Goal: Navigation & Orientation: Find specific page/section

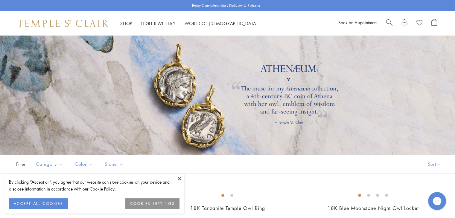
click at [178, 180] on button at bounding box center [179, 178] width 9 height 9
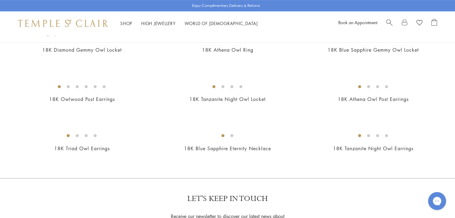
scroll to position [306, 0]
click at [0, 0] on img at bounding box center [0, 0] width 0 height 0
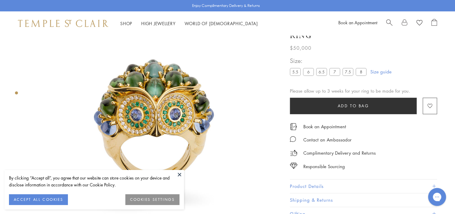
scroll to position [35, 0]
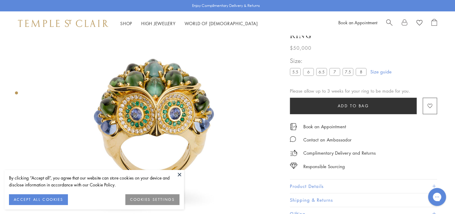
click at [180, 175] on button at bounding box center [179, 174] width 9 height 9
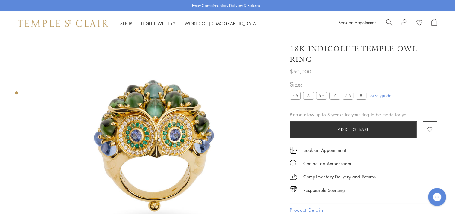
scroll to position [13, 0]
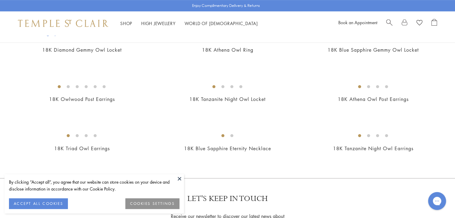
click at [179, 179] on button at bounding box center [179, 178] width 9 height 9
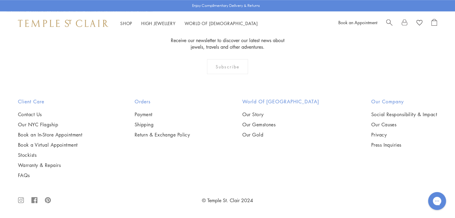
scroll to position [827, 0]
click at [0, 0] on img at bounding box center [0, 0] width 0 height 0
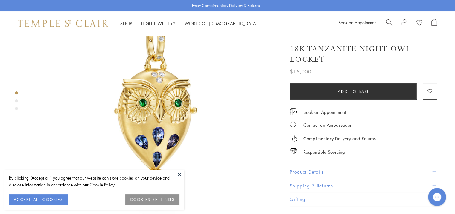
scroll to position [60, 0]
click at [178, 172] on button at bounding box center [179, 174] width 9 height 9
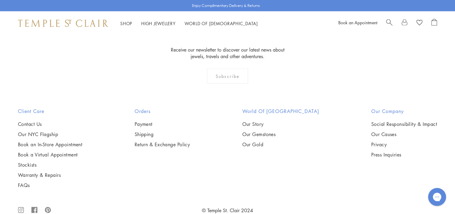
scroll to position [1193, 0]
click at [62, 141] on link "Book an In-Store Appointment" at bounding box center [50, 144] width 64 height 7
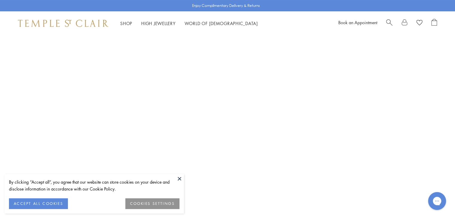
scroll to position [82, 0]
click at [182, 183] on div "By clicking “Accept all”, you agree that our website can store cookies on your …" at bounding box center [94, 194] width 180 height 40
click at [180, 179] on button at bounding box center [179, 178] width 9 height 9
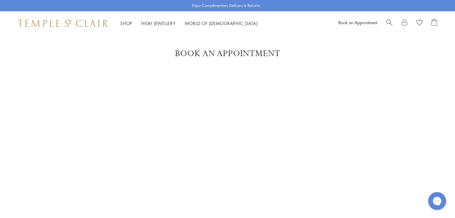
scroll to position [0, 0]
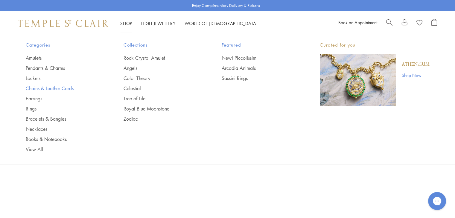
click at [59, 89] on link "Chains & Leather Cords" at bounding box center [63, 88] width 74 height 7
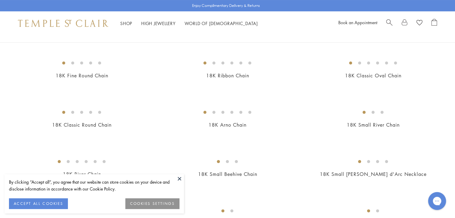
scroll to position [105, 0]
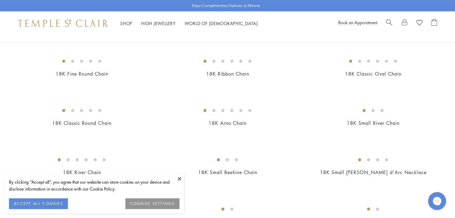
click at [179, 179] on button at bounding box center [179, 178] width 9 height 9
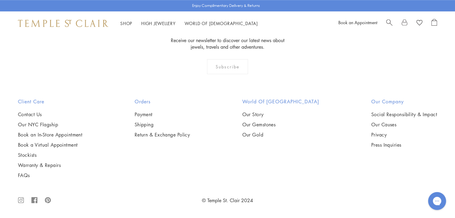
scroll to position [636, 0]
